Goal: Task Accomplishment & Management: Complete application form

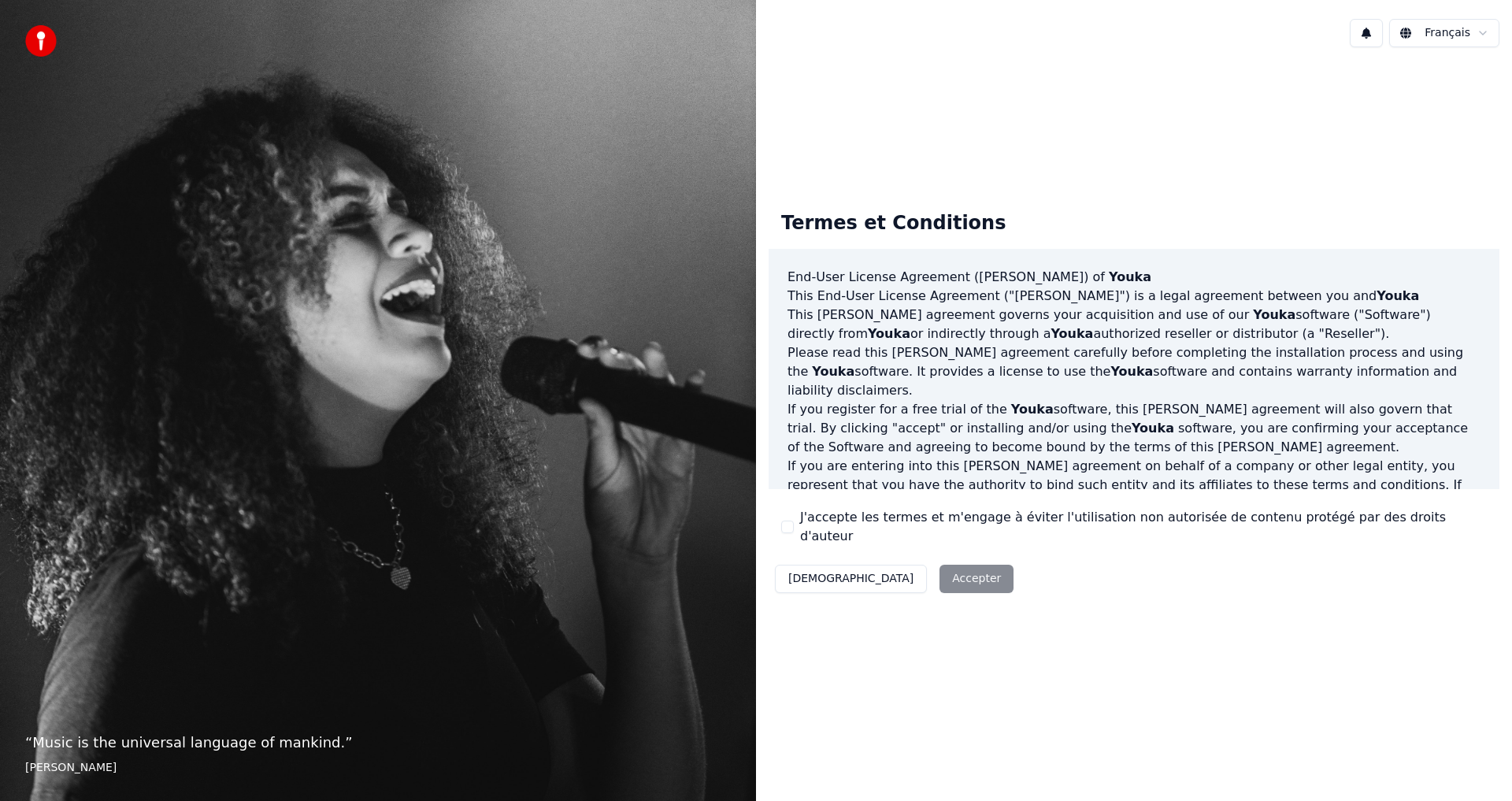
click at [915, 565] on div "Décliner Accepter" at bounding box center [894, 579] width 251 height 41
click at [906, 572] on div "Décliner Accepter" at bounding box center [894, 579] width 251 height 41
click at [791, 520] on div "J'accepte les termes et m'engage à éviter l'utilisation non autorisée de conten…" at bounding box center [1134, 527] width 706 height 38
click at [791, 522] on button "J'accepte les termes et m'engage à éviter l'utilisation non autorisée de conten…" at bounding box center [788, 527] width 12 height 12
click at [940, 564] on button "Accepter" at bounding box center [977, 579] width 74 height 28
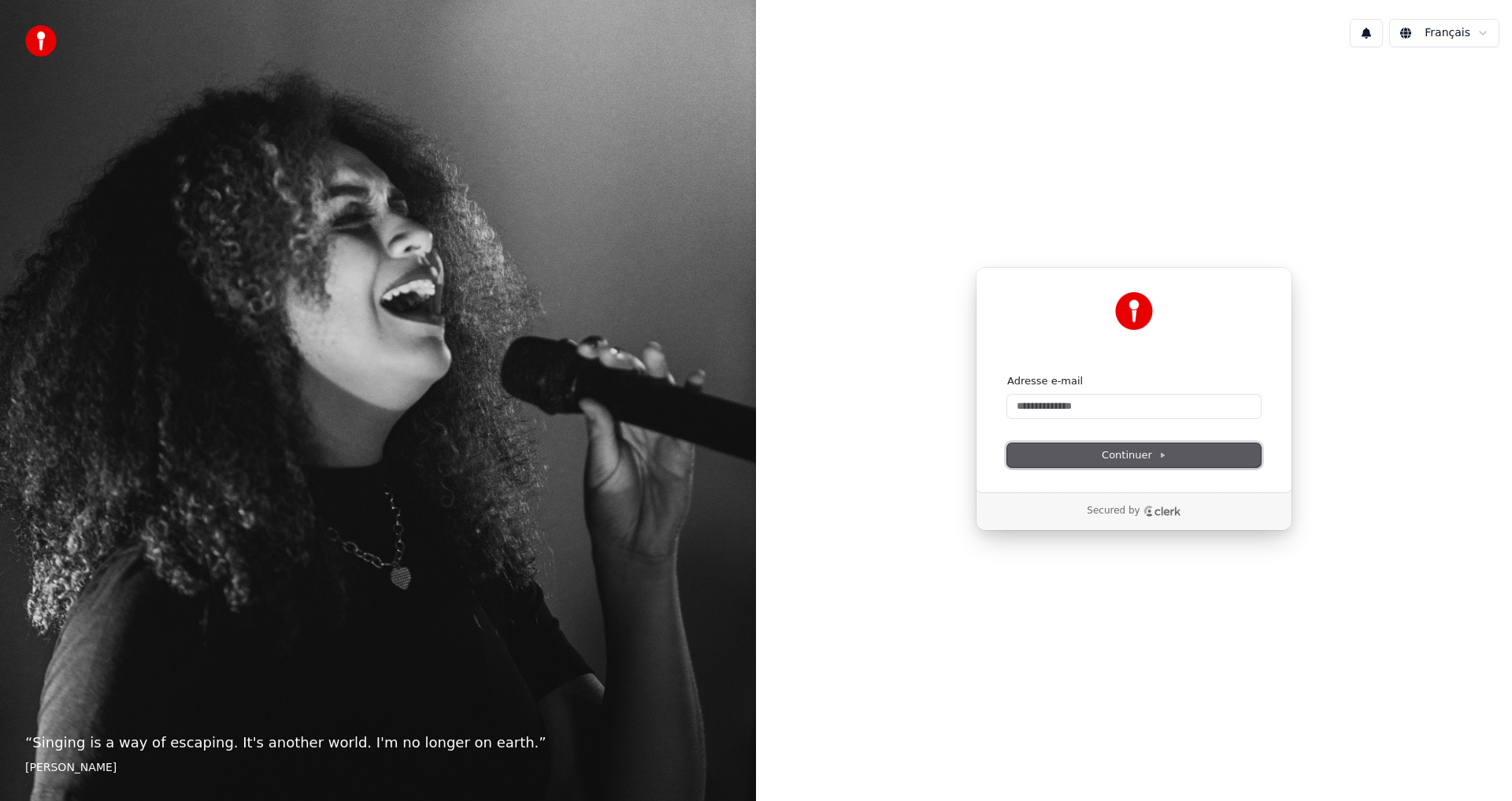
click at [1154, 454] on span "Continuer" at bounding box center [1133, 455] width 64 height 14
